Goal: Task Accomplishment & Management: Use online tool/utility

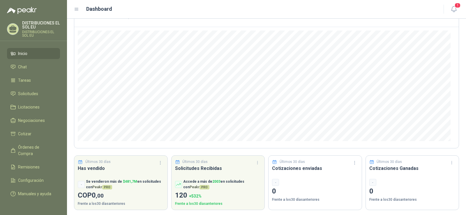
scroll to position [47, 0]
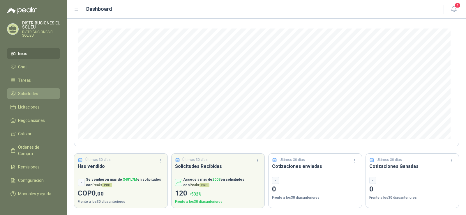
click at [27, 93] on span "Solicitudes" at bounding box center [28, 94] width 20 height 6
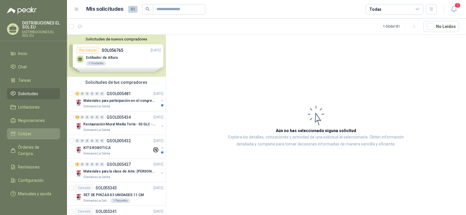
click at [29, 132] on span "Cotizar" at bounding box center [24, 134] width 13 height 6
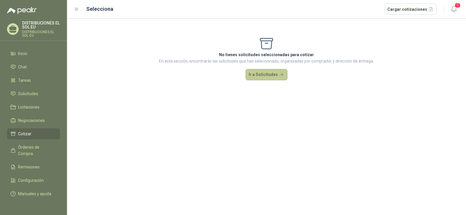
click at [267, 73] on button "Ir a Solicitudes" at bounding box center [267, 75] width 42 height 12
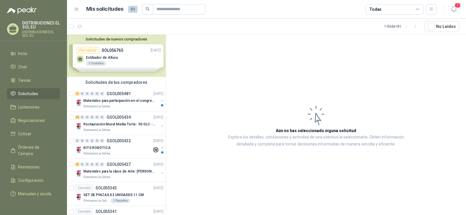
click at [143, 61] on div "Solicitudes de nuevos compradores Por cotizar SOL056765 [DATE] Estibador de Alt…" at bounding box center [116, 56] width 99 height 42
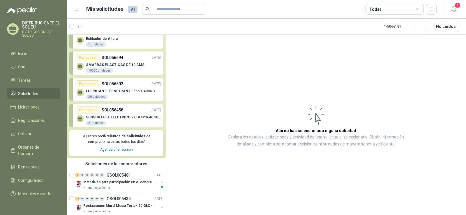
scroll to position [29, 0]
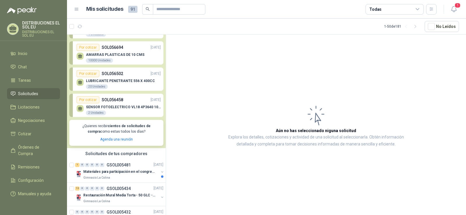
click at [213, 85] on article "Aún no has seleccionado niguna solicitud Explora los detalles, cotizaciones y a…" at bounding box center [316, 126] width 300 height 183
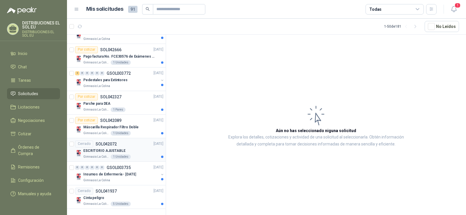
scroll to position [1048, 0]
